Goal: Navigation & Orientation: Find specific page/section

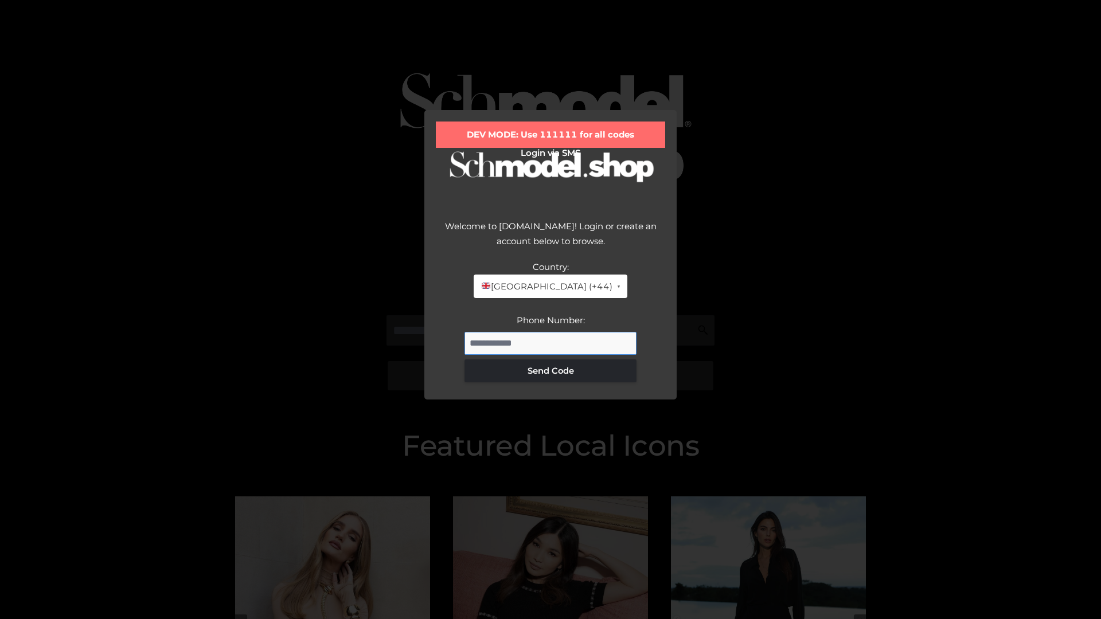
click at [551, 343] on input "Phone Number:" at bounding box center [551, 343] width 172 height 23
type input "**********"
click at [551, 370] on button "Send Code" at bounding box center [551, 371] width 172 height 23
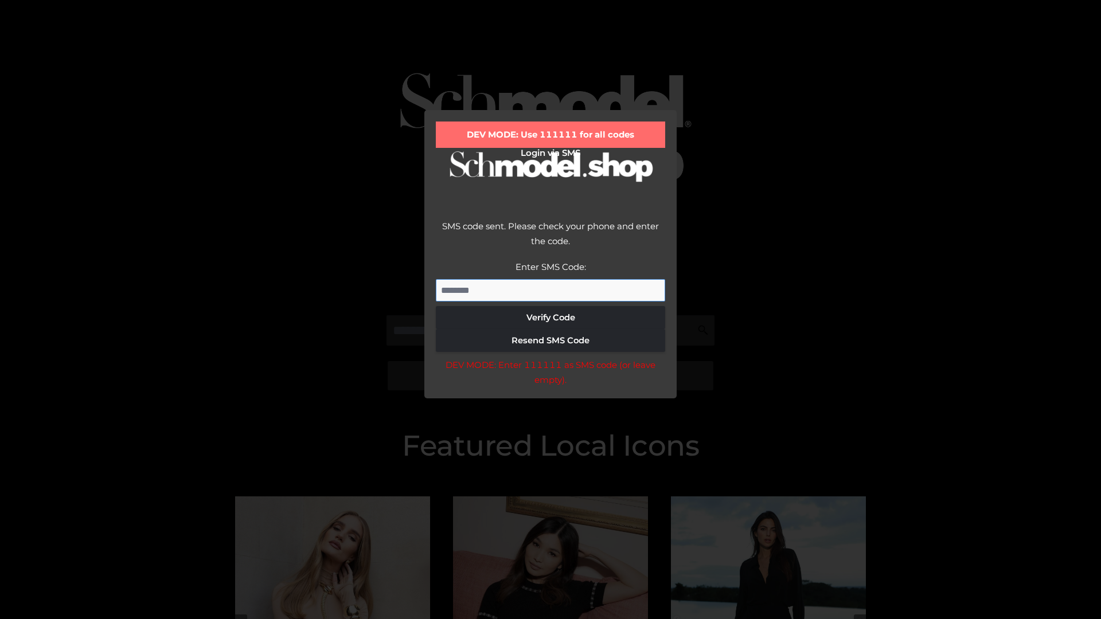
click at [551, 290] on input "Enter SMS Code:" at bounding box center [550, 290] width 229 height 23
type input "******"
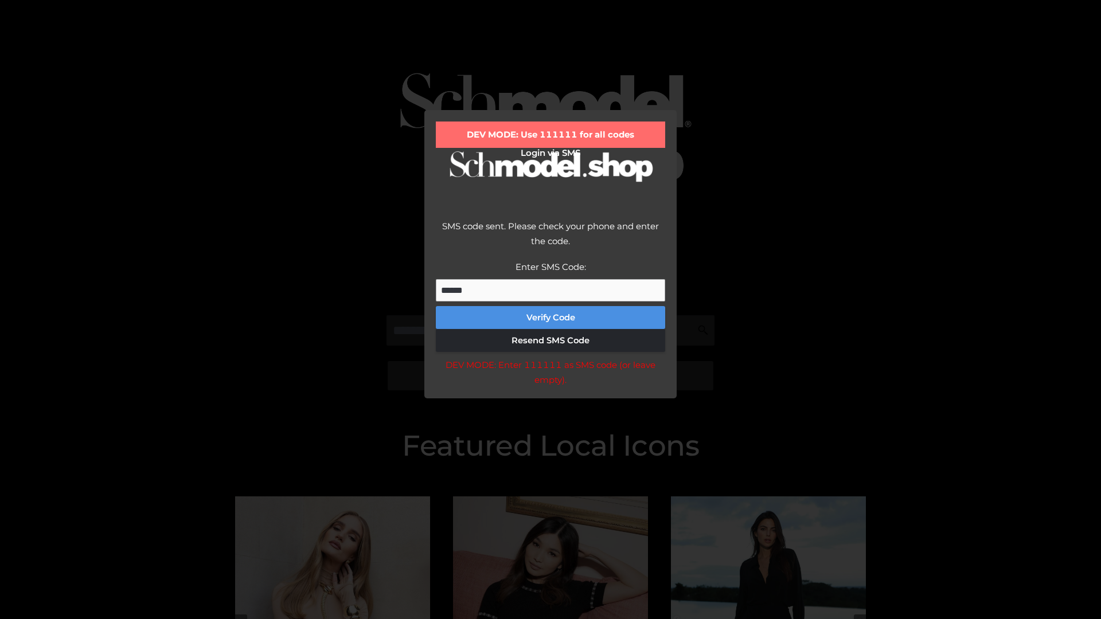
click at [551, 318] on button "Verify Code" at bounding box center [550, 317] width 229 height 23
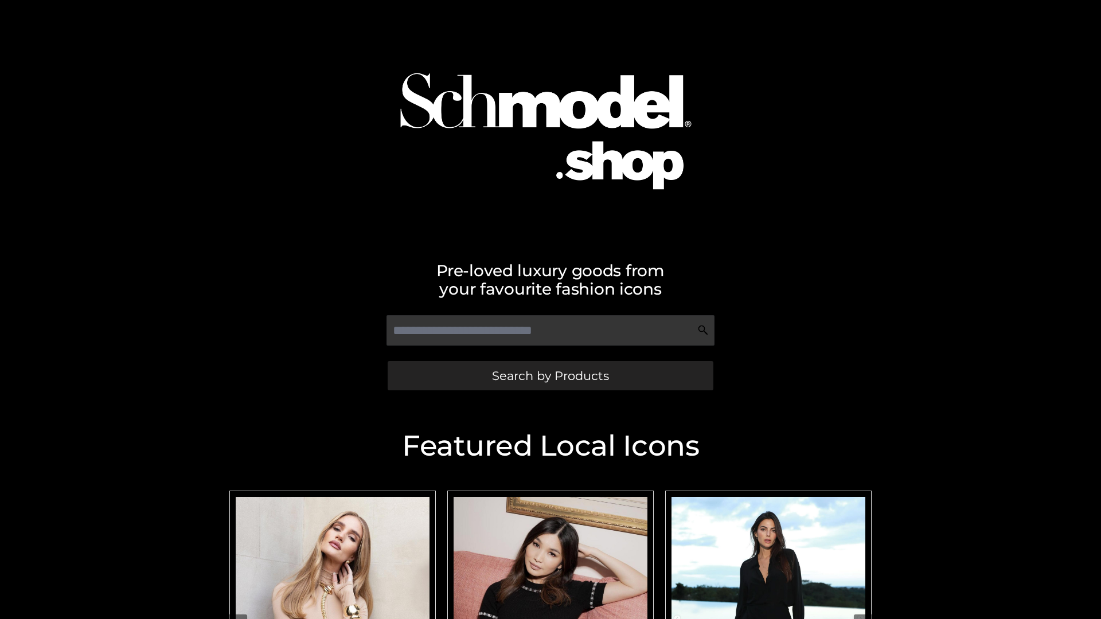
click at [550, 376] on span "Search by Products" at bounding box center [550, 376] width 117 height 12
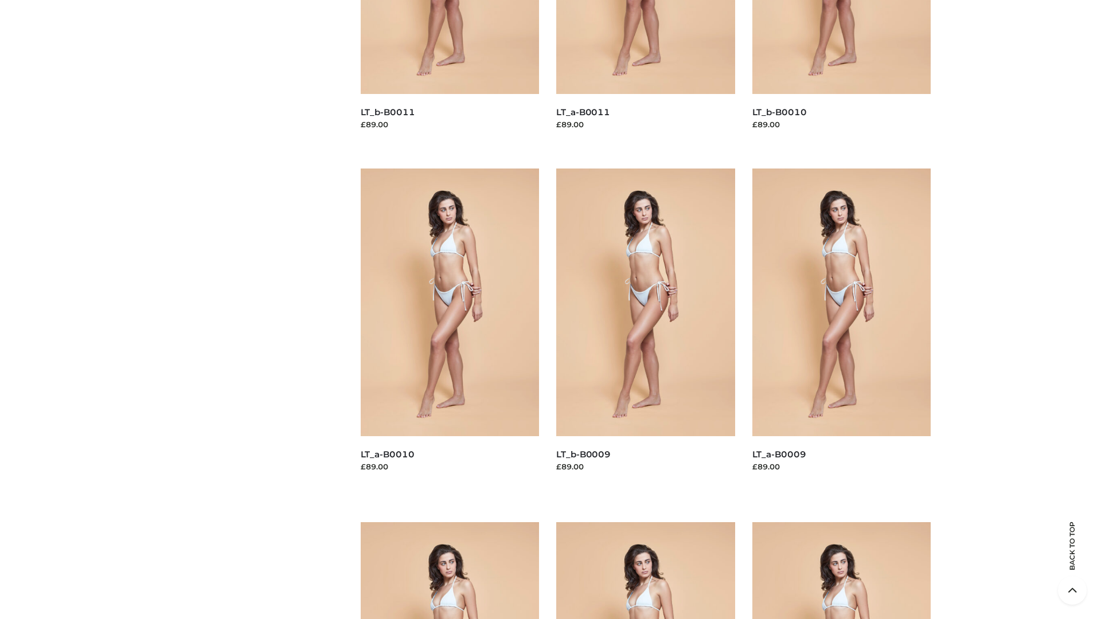
scroll to position [3023, 0]
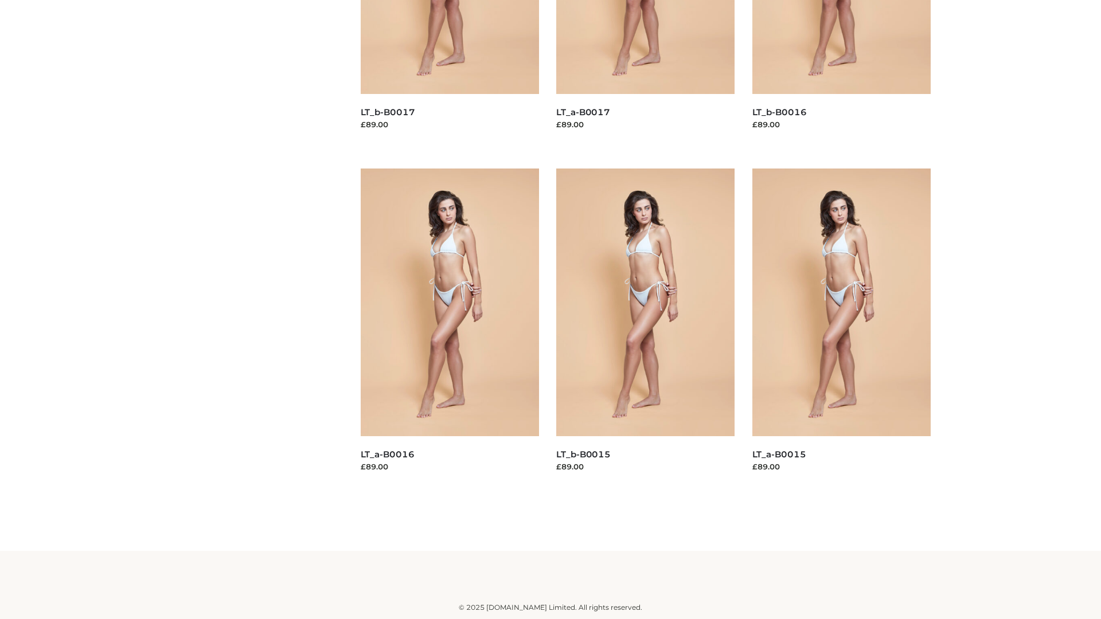
scroll to position [934, 0]
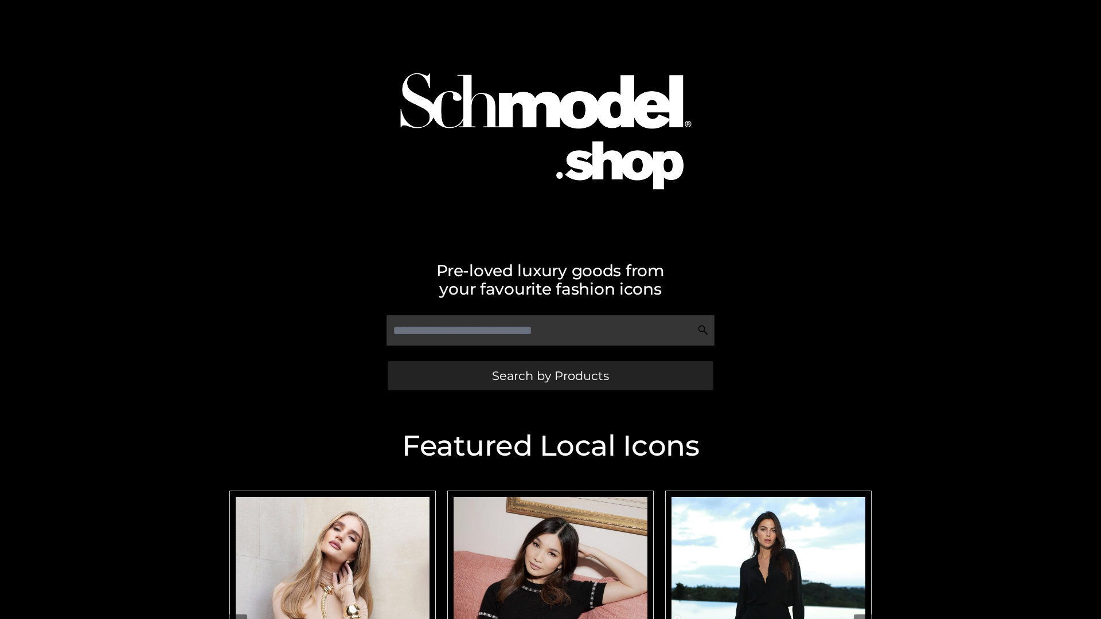
click at [550, 376] on span "Search by Products" at bounding box center [550, 376] width 117 height 12
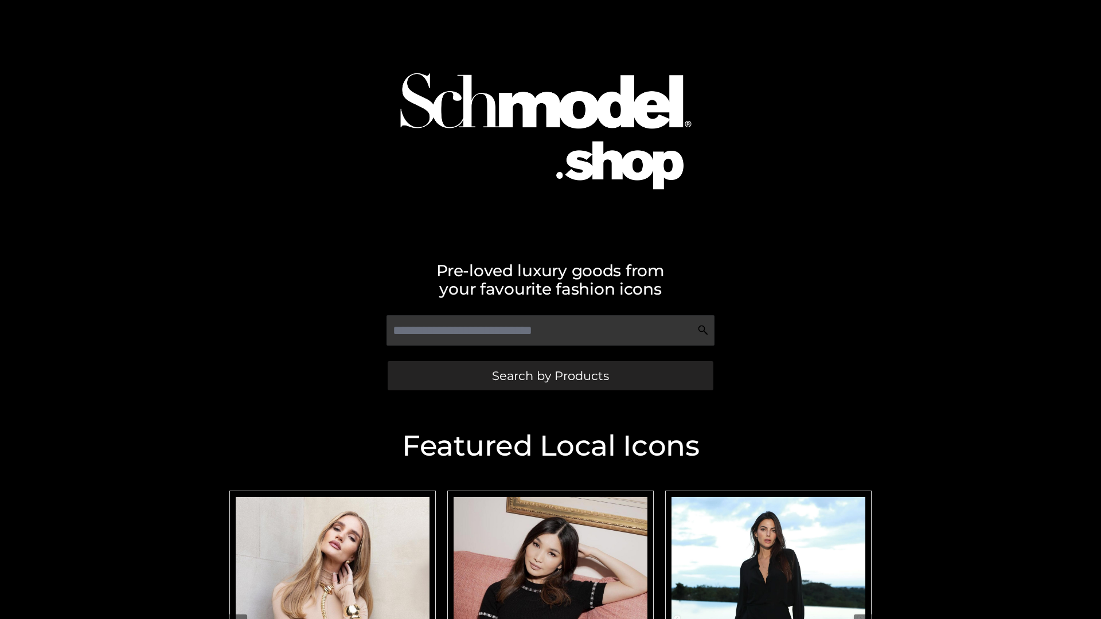
click at [550, 376] on span "Search by Products" at bounding box center [550, 376] width 117 height 12
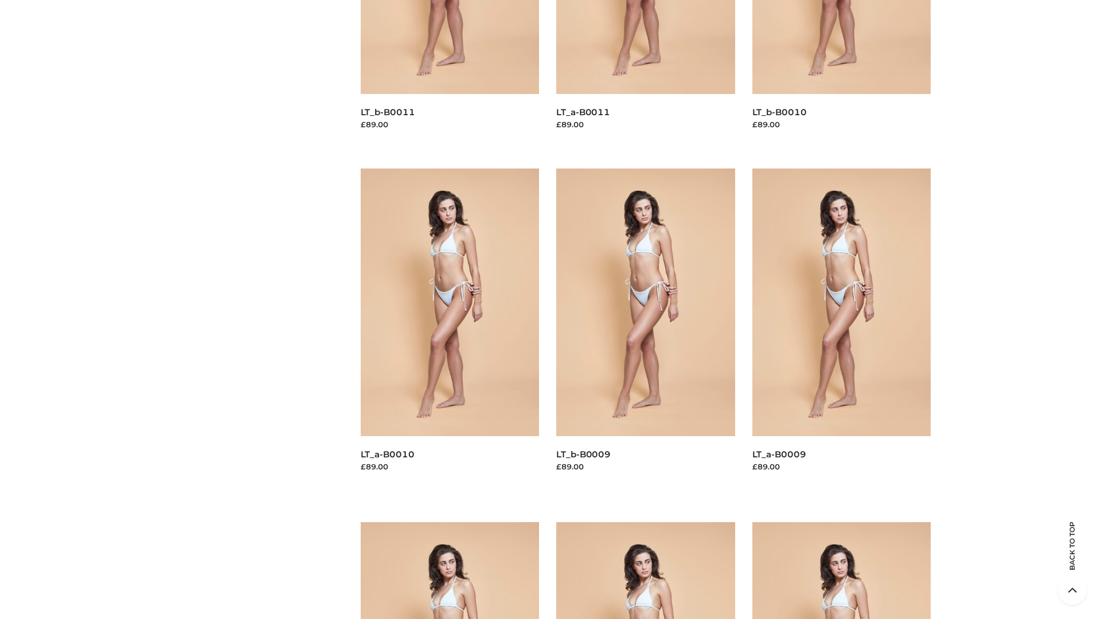
scroll to position [3023, 0]
